Goal: Check status: Check status

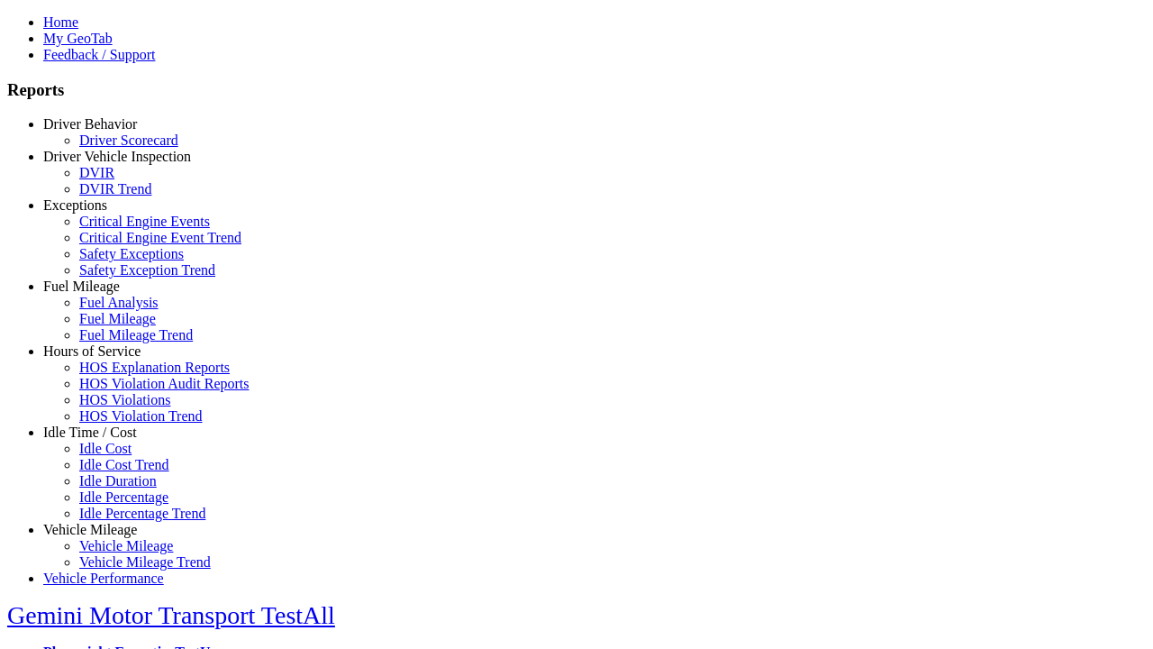
click at [104, 132] on link "Driver Behavior" at bounding box center [90, 123] width 94 height 15
click at [117, 148] on link "Driver Scorecard" at bounding box center [128, 139] width 99 height 15
select select "**"
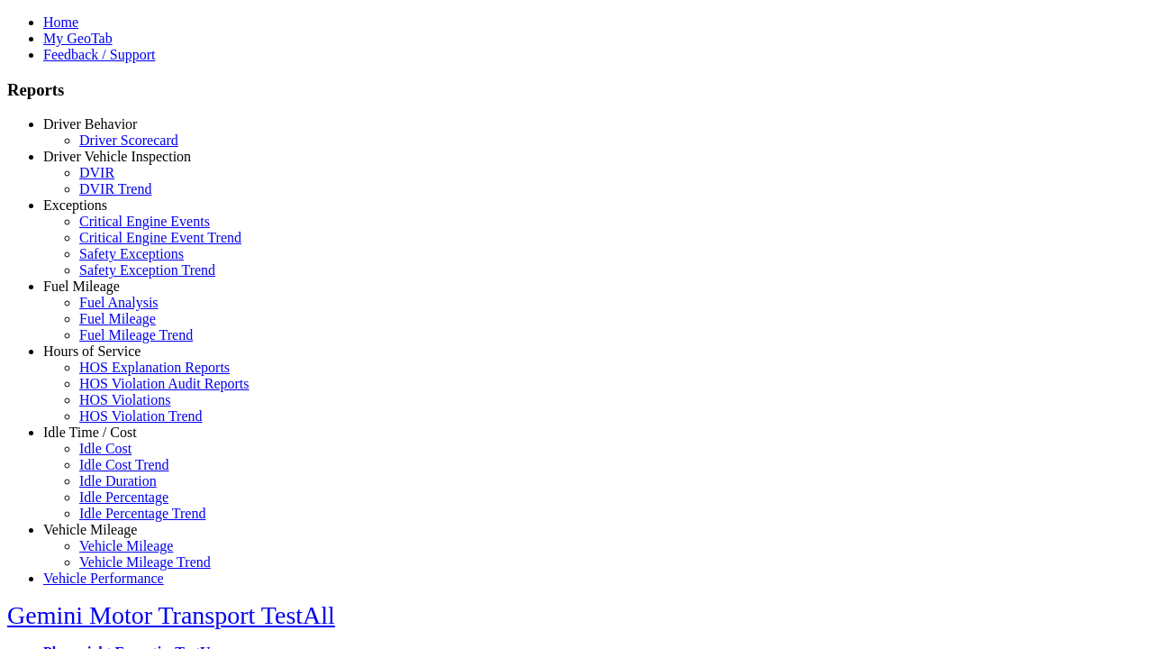
type input "*********"
